Goal: Task Accomplishment & Management: Complete application form

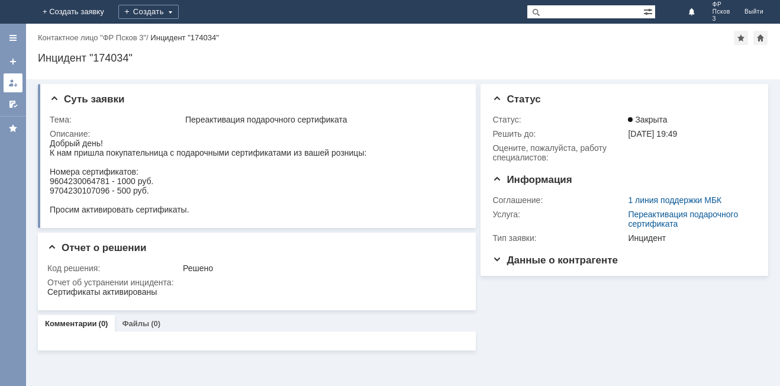
click at [15, 86] on div at bounding box center [12, 82] width 9 height 9
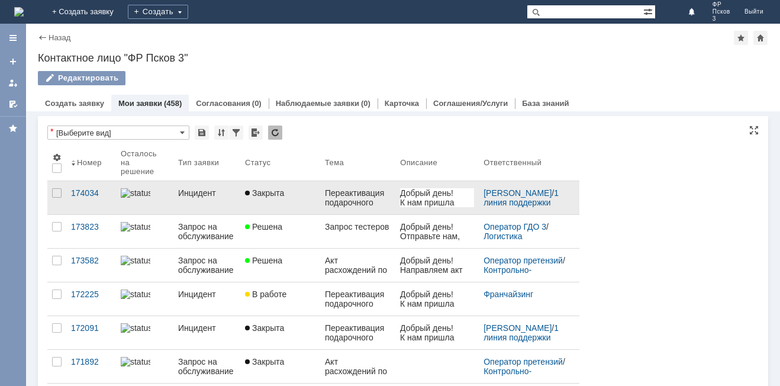
click at [205, 203] on link "Инцидент" at bounding box center [206, 197] width 67 height 33
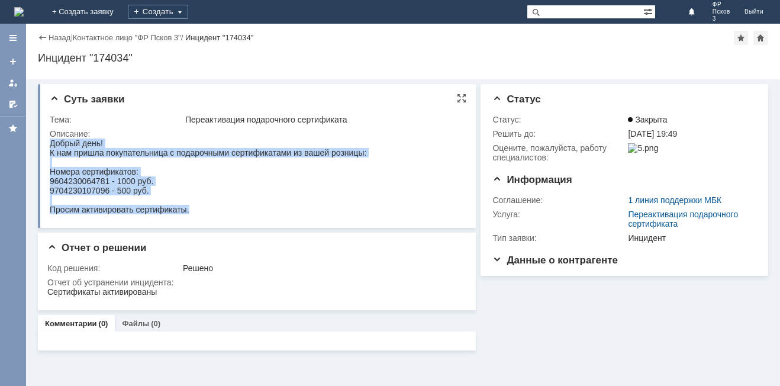
drag, startPoint x: 195, startPoint y: 212, endPoint x: 51, endPoint y: 144, distance: 159.7
click at [51, 144] on body "Добрый день! К нам пришла покупательница с подарочными сертификатами из вашей р…" at bounding box center [208, 177] width 317 height 76
copy body "Добрый день! К нам пришла покупательница с подарочными сертификатами из вашей р…"
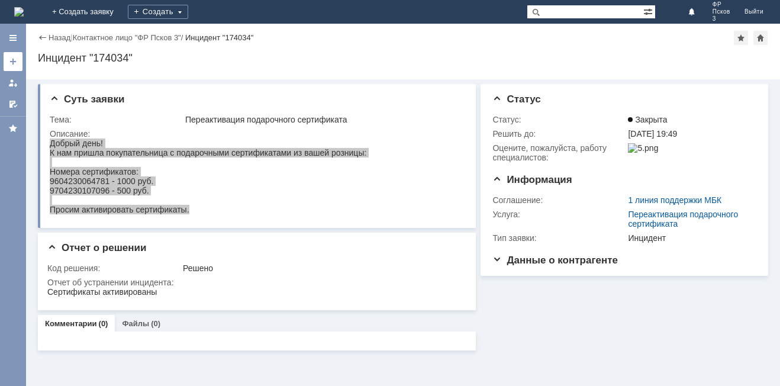
click at [11, 64] on div at bounding box center [12, 61] width 9 height 9
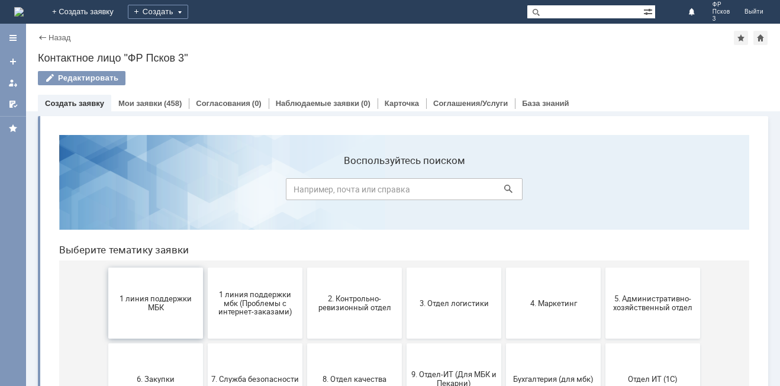
click at [131, 308] on span "1 линия поддержки МБК" at bounding box center [156, 303] width 88 height 18
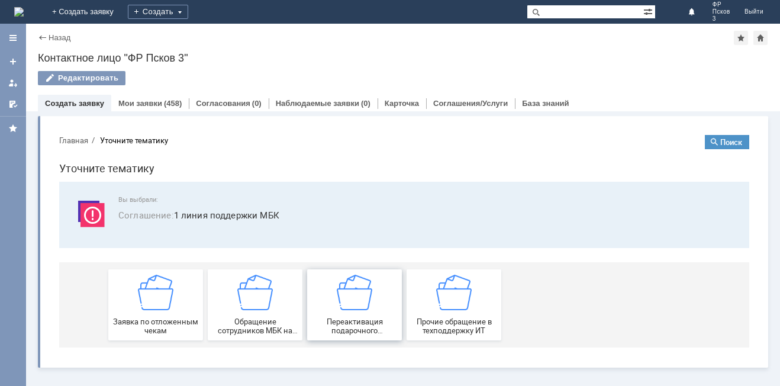
click at [348, 303] on img at bounding box center [355, 293] width 36 height 36
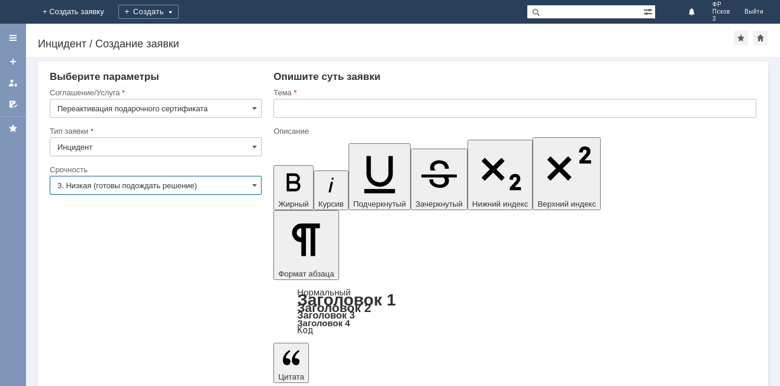
click at [196, 186] on input "3. Низкая (готовы подождать решение)" at bounding box center [156, 185] width 212 height 19
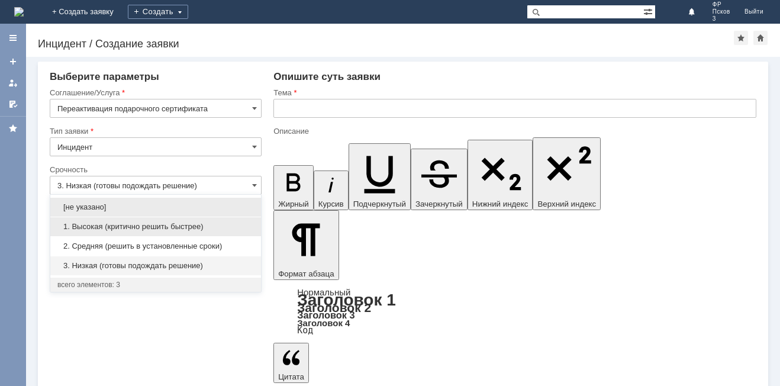
click at [160, 223] on span "1. Высокая (критично решить быстрее)" at bounding box center [155, 226] width 197 height 9
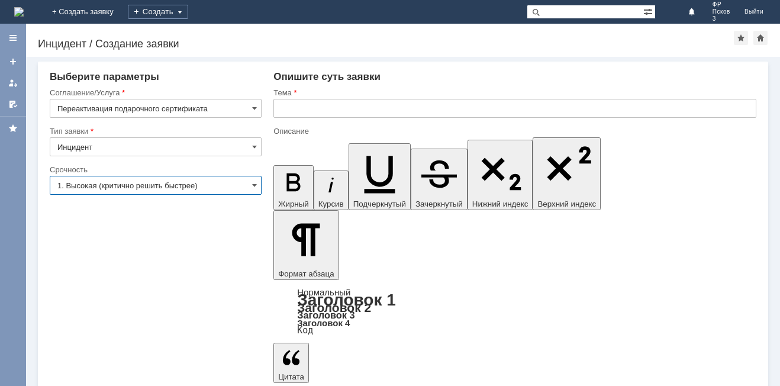
type input "1. Высокая (критично решить быстрее)"
click at [297, 108] on input "text" at bounding box center [514, 108] width 483 height 19
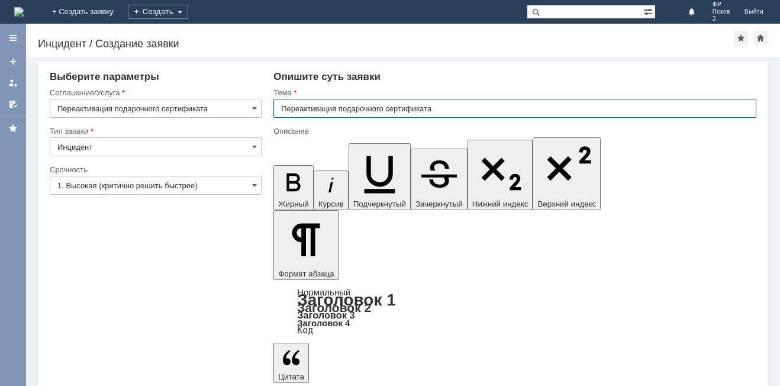
type input "Переактивация подарочного сертификата"
drag, startPoint x: 341, startPoint y: 3196, endPoint x: 353, endPoint y: 3195, distance: 11.9
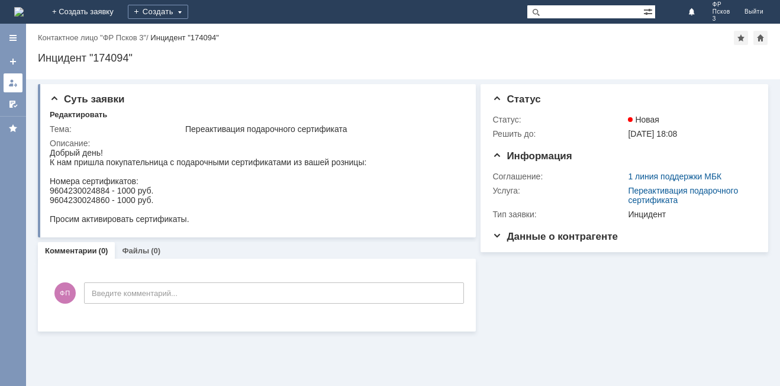
click at [15, 82] on div at bounding box center [12, 82] width 9 height 9
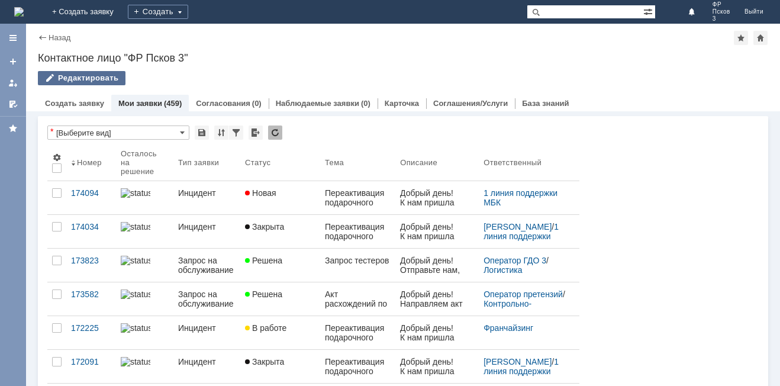
click at [84, 81] on div "Редактировать" at bounding box center [82, 78] width 88 height 14
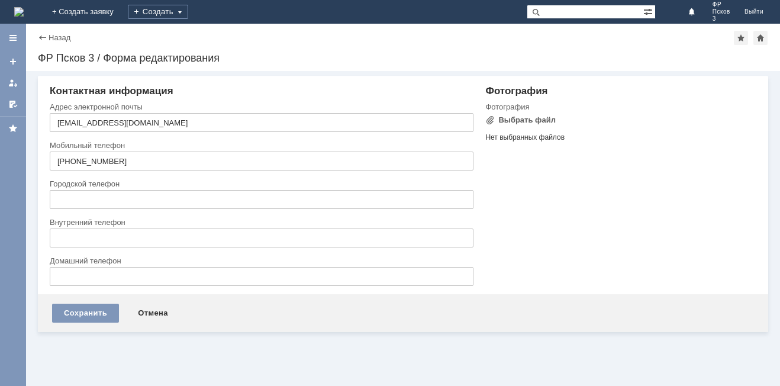
click at [630, 205] on div "Фотография Фотография Выбрать файл Нет выбранных файлов Перетащите файлы сюда П…" at bounding box center [615, 189] width 283 height 209
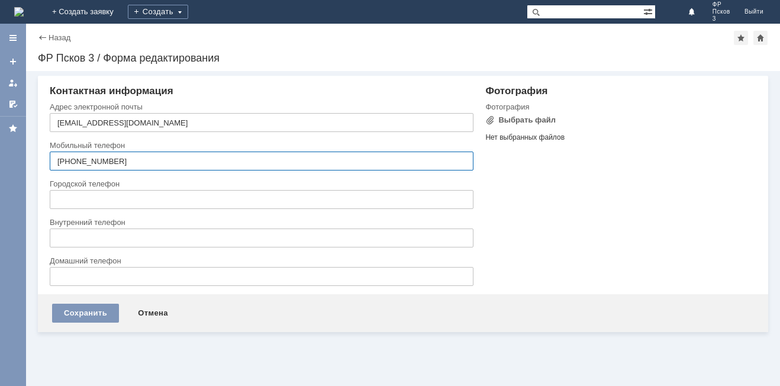
click at [173, 163] on input "[PHONE_NUMBER]" at bounding box center [262, 161] width 424 height 19
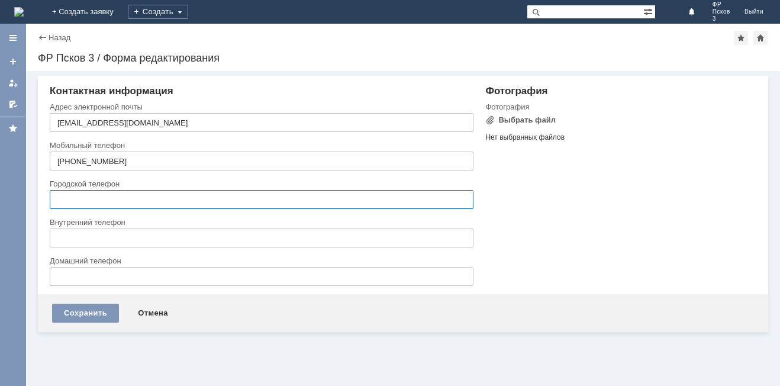
click at [147, 195] on input "text" at bounding box center [262, 199] width 424 height 19
click at [530, 195] on div "Фотография Фотография Выбрать файл Нет выбранных файлов Перетащите файлы сюда П…" at bounding box center [615, 189] width 283 height 209
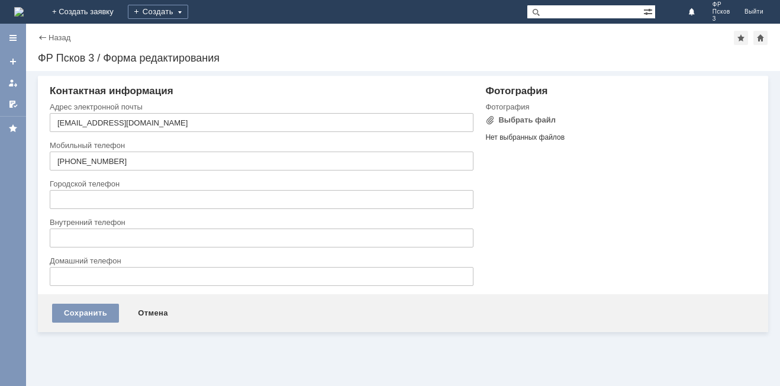
click at [189, 202] on input "text" at bounding box center [262, 199] width 424 height 19
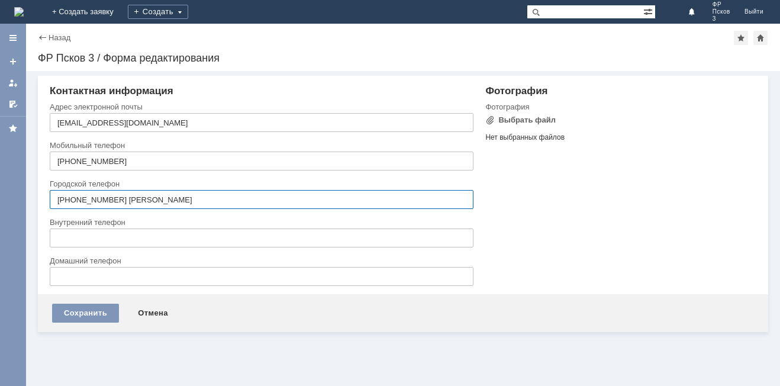
type input "[PHONE_NUMBER] [PERSON_NAME]"
click at [516, 212] on div "Фотография Фотография Выбрать файл Нет выбранных файлов Перетащите файлы сюда П…" at bounding box center [615, 189] width 283 height 209
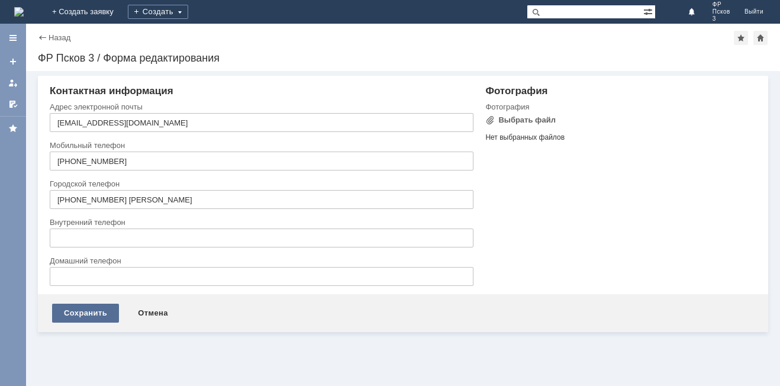
click at [102, 313] on div "Сохранить" at bounding box center [85, 313] width 67 height 19
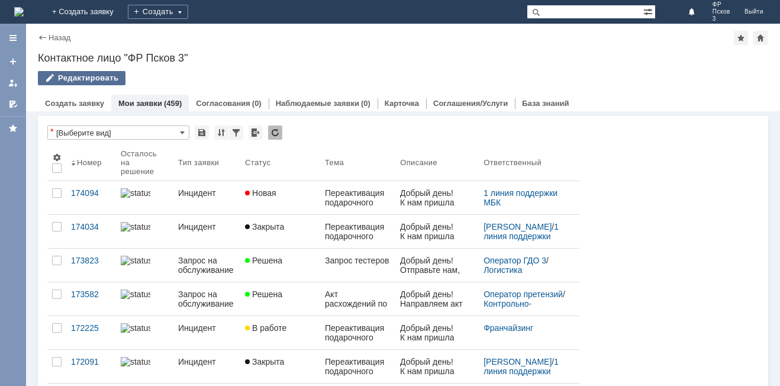
click at [101, 75] on div "Редактировать" at bounding box center [82, 78] width 88 height 14
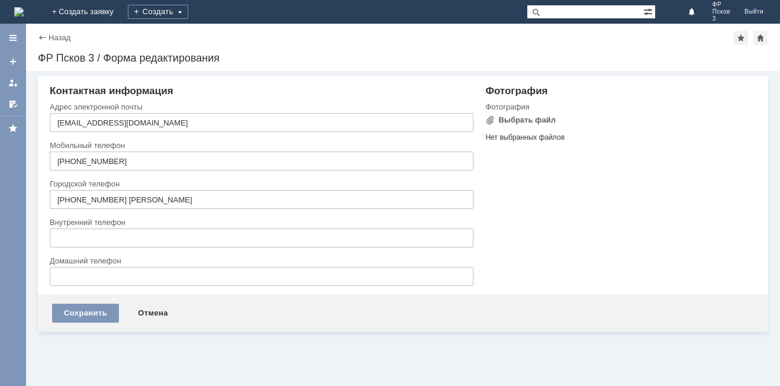
click at [562, 214] on div "Фотография Фотография Выбрать файл Нет выбранных файлов Перетащите файлы сюда П…" at bounding box center [615, 189] width 283 height 209
click at [43, 36] on div "Назад" at bounding box center [54, 37] width 33 height 9
